Goal: Task Accomplishment & Management: Manage account settings

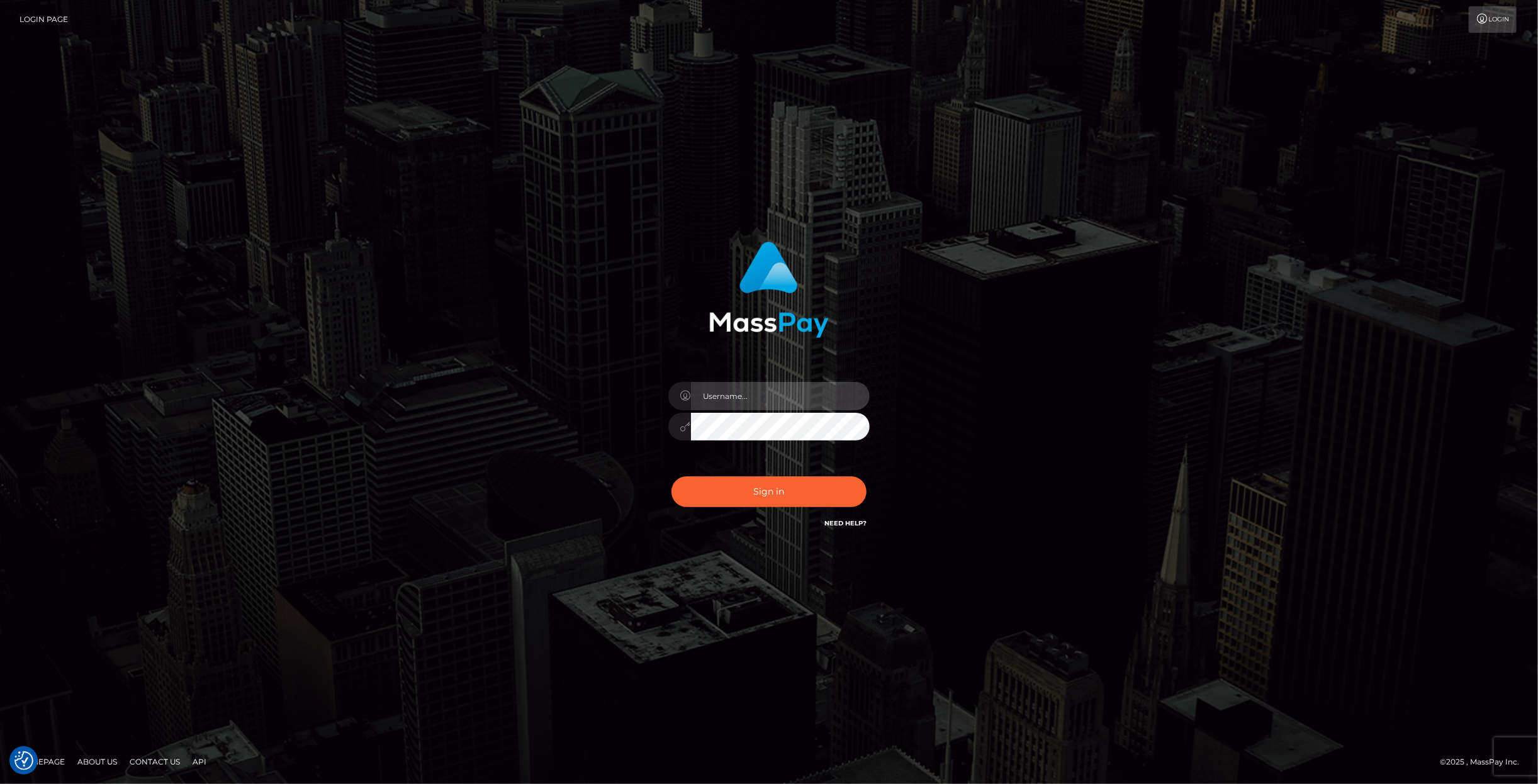
drag, startPoint x: 731, startPoint y: 407, endPoint x: 731, endPoint y: 414, distance: 7.0
click at [731, 410] on input "text" at bounding box center [780, 396] width 178 height 29
paste input "anna.tilia"
type input "anna.tilia"
drag, startPoint x: 768, startPoint y: 490, endPoint x: 776, endPoint y: 493, distance: 8.5
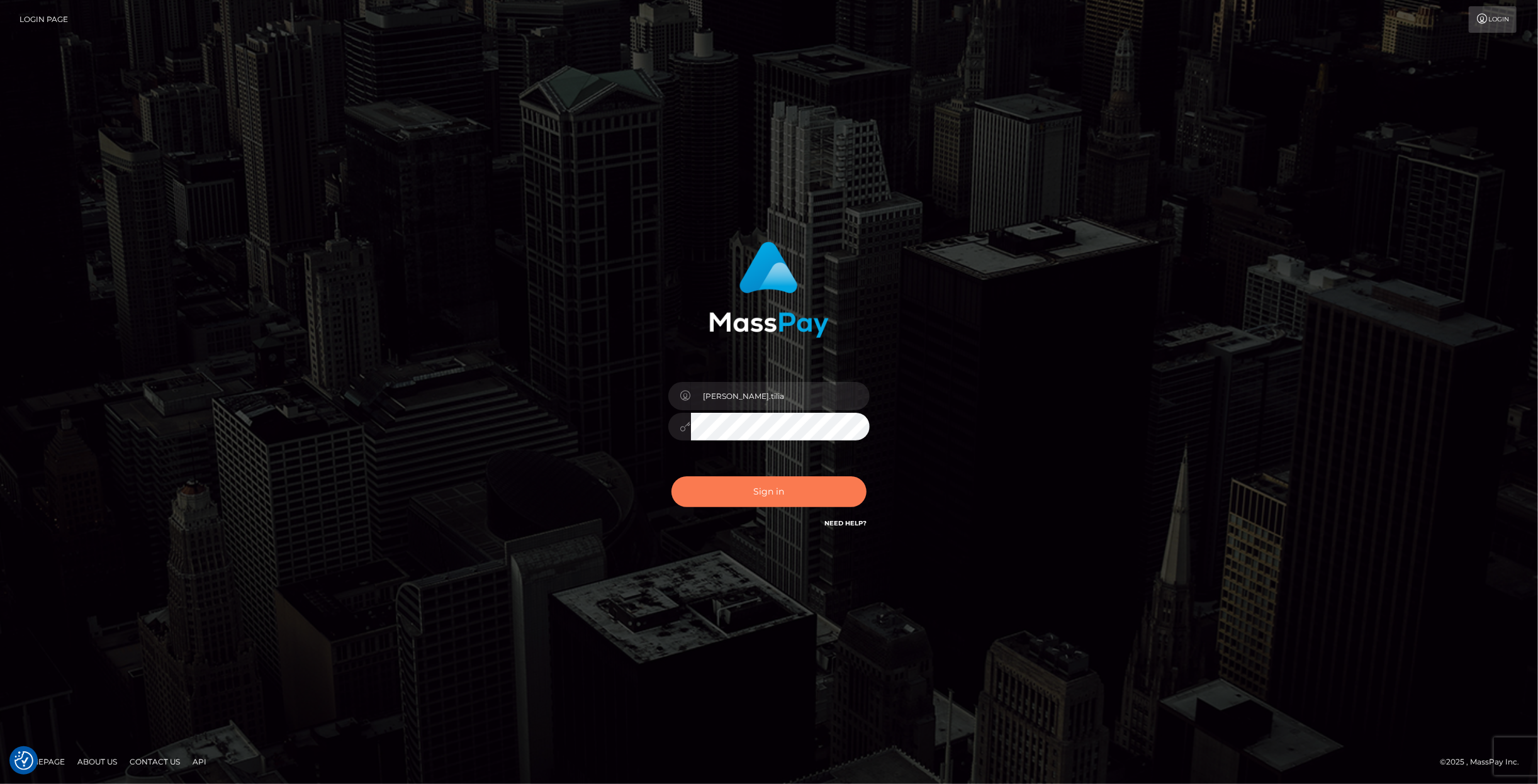
click at [771, 490] on button "Sign in" at bounding box center [769, 491] width 195 height 31
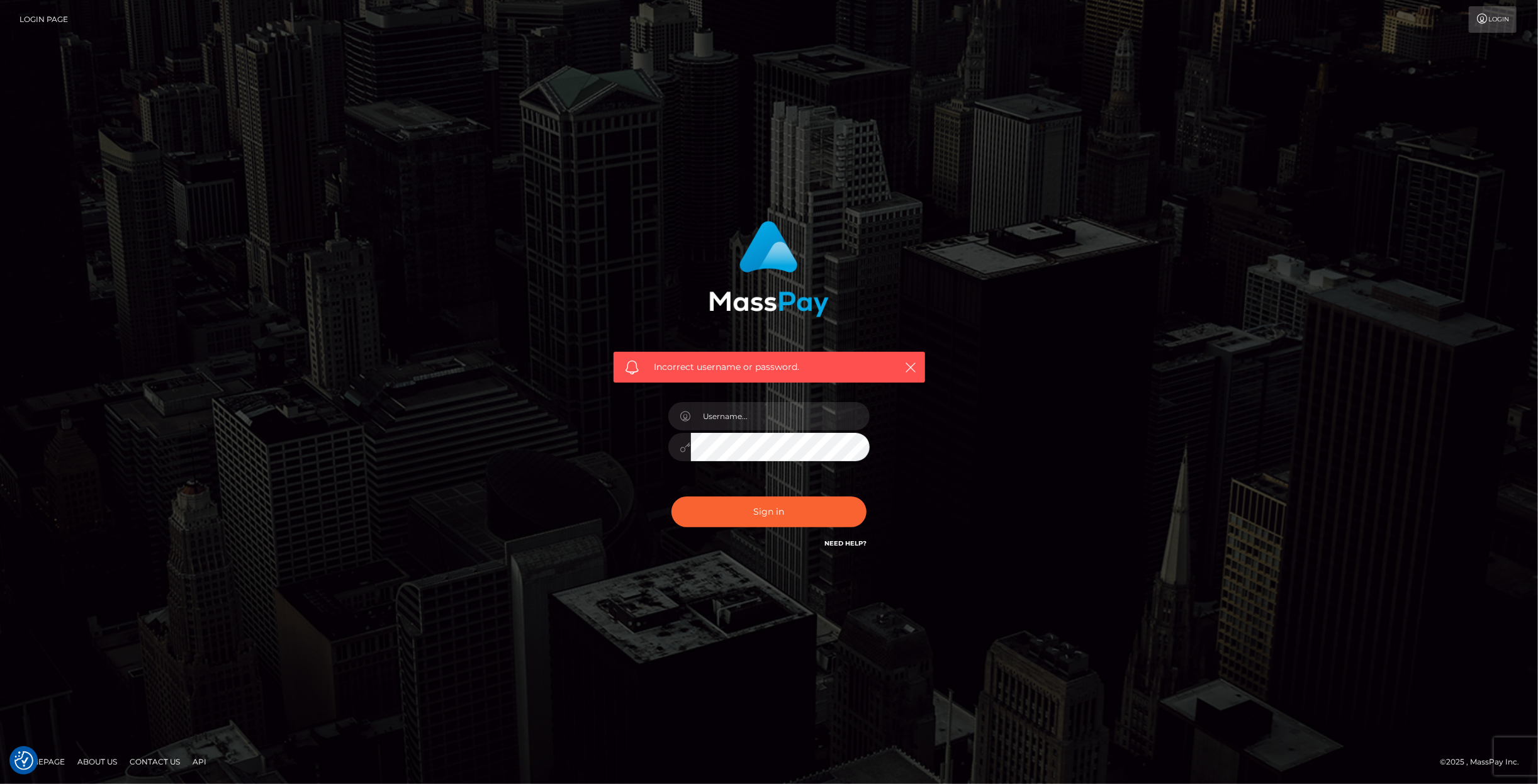
click at [40, 21] on link "Login Page" at bounding box center [43, 19] width 48 height 27
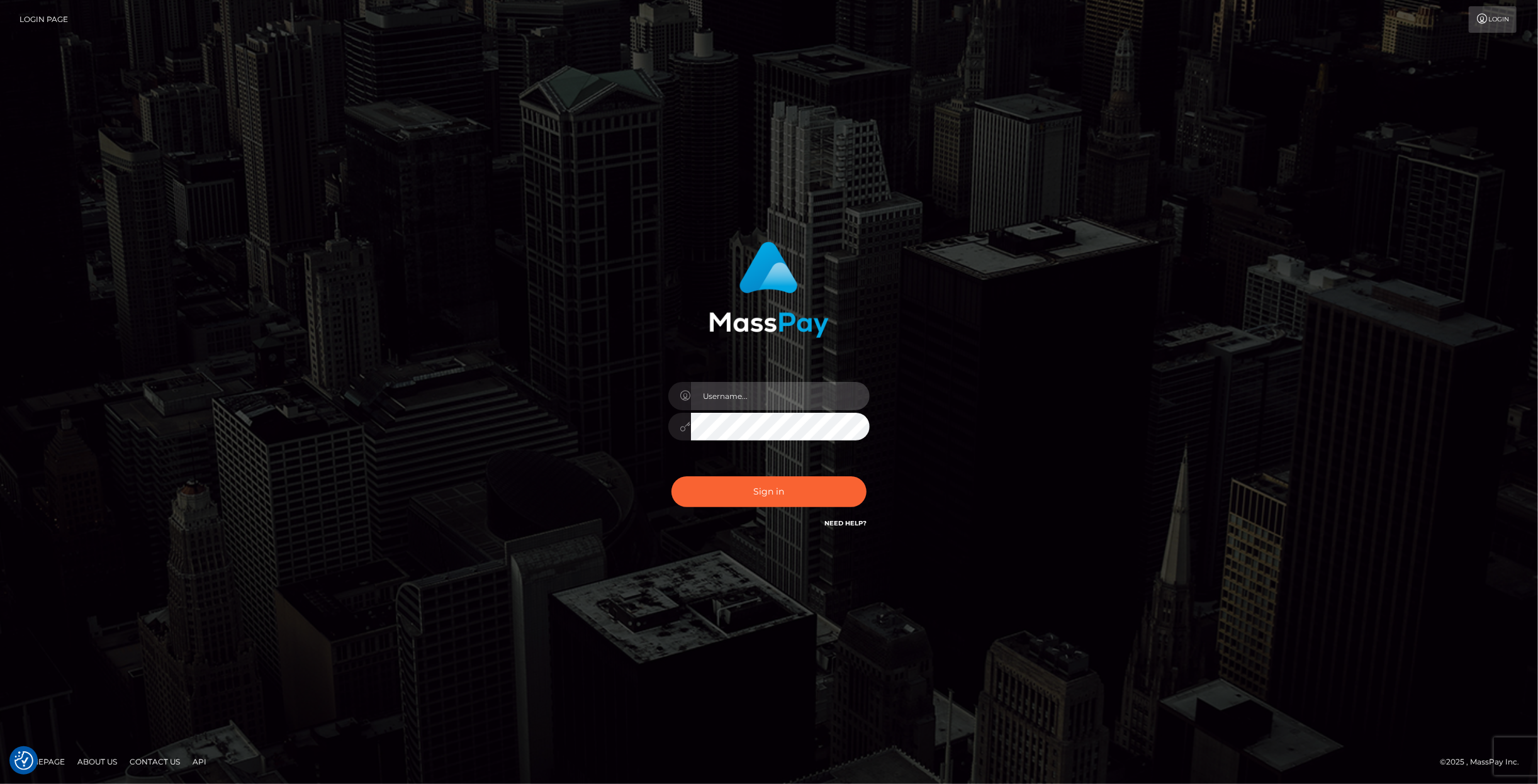
paste input "anna.tilia"
click at [750, 393] on input "text" at bounding box center [780, 396] width 178 height 29
type input "anna.tilia"
click at [757, 498] on button "Sign in" at bounding box center [769, 491] width 195 height 31
